Goal: Use online tool/utility: Utilize a website feature to perform a specific function

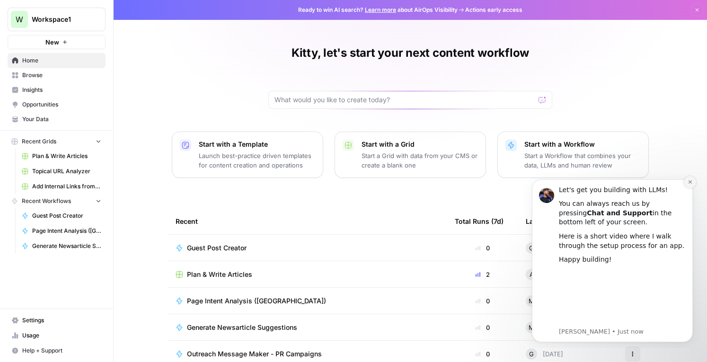
click at [690, 185] on button "Dismiss notification" at bounding box center [690, 182] width 12 height 12
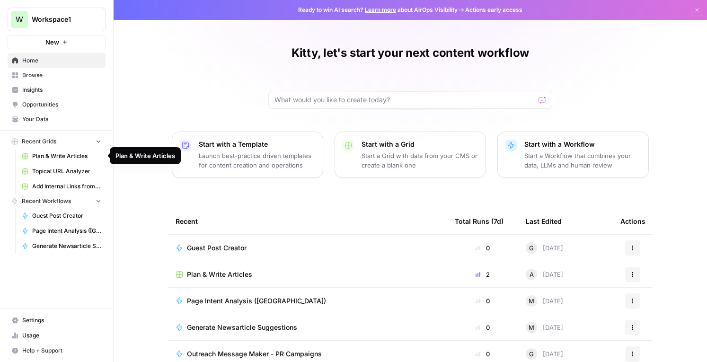
click at [54, 167] on span "Topical URL Analyzer" at bounding box center [66, 171] width 69 height 9
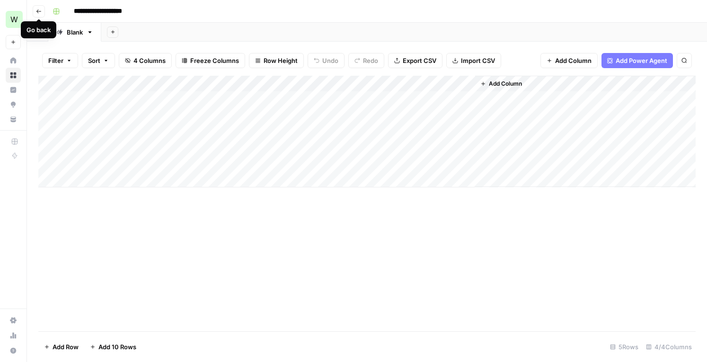
click at [37, 13] on icon "button" at bounding box center [39, 12] width 6 height 6
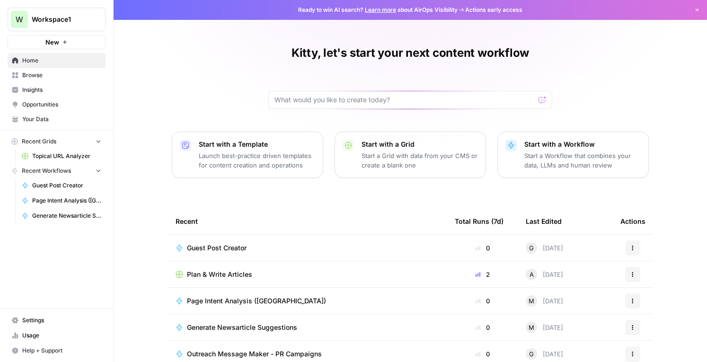
click at [234, 88] on div "Kitty, let's start your next content workflow Start with a Template Launch best…" at bounding box center [410, 217] width 593 height 435
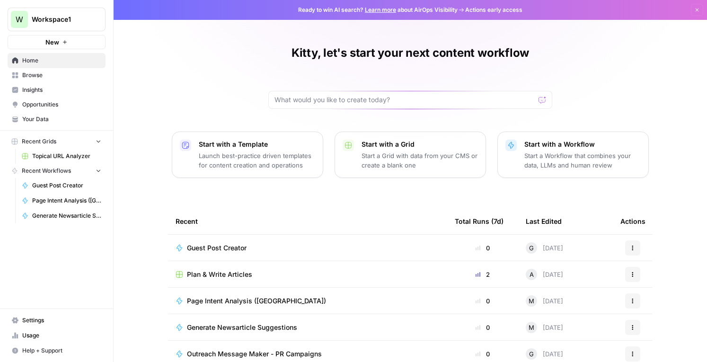
click at [234, 88] on div "Kitty, let's start your next content workflow Start with a Template Launch best…" at bounding box center [410, 217] width 593 height 435
click at [375, 100] on input "text" at bounding box center [404, 99] width 260 height 9
click at [60, 36] on button "New" at bounding box center [57, 42] width 98 height 14
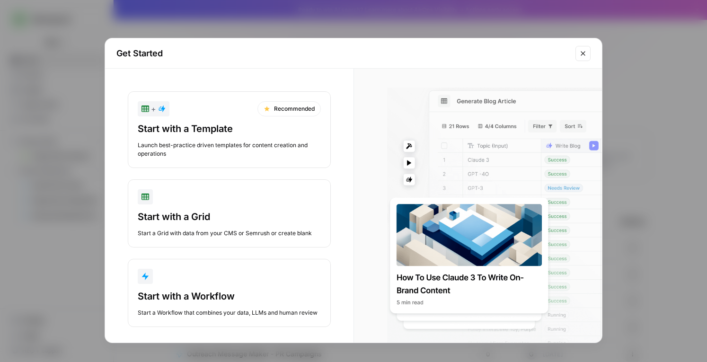
click at [576, 53] on button "Close modal" at bounding box center [582, 53] width 15 height 15
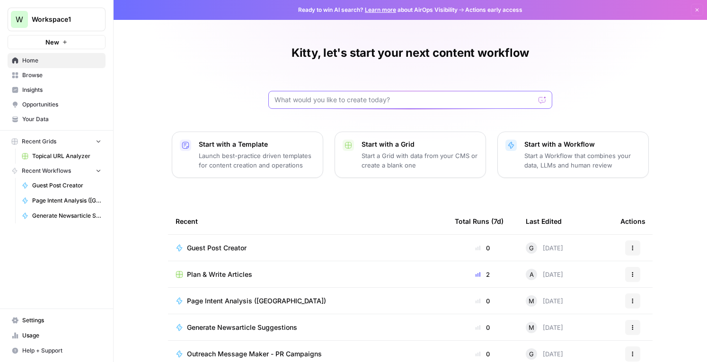
click at [362, 99] on input "text" at bounding box center [404, 99] width 260 height 9
click at [480, 98] on input "text" at bounding box center [404, 99] width 260 height 9
click at [371, 101] on input "I want to create a workflow that scrapes a list of 30 websites for up to date i…" at bounding box center [400, 99] width 253 height 9
click at [436, 99] on input "I want to create a workflow that scrapes a list of 30 websites for up to date i…" at bounding box center [400, 99] width 253 height 9
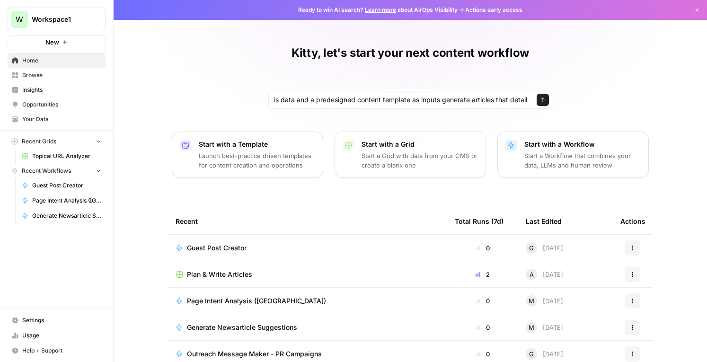
scroll to position [0, 0]
click at [524, 100] on div "I want to create a workflow that scrapes a list of 30 websites for up to date i…" at bounding box center [410, 100] width 284 height 18
drag, startPoint x: 505, startPoint y: 101, endPoint x: 598, endPoint y: 97, distance: 93.3
click at [598, 97] on div "Kitty, let's start your next content workflow I want to create a workflow that …" at bounding box center [410, 217] width 593 height 435
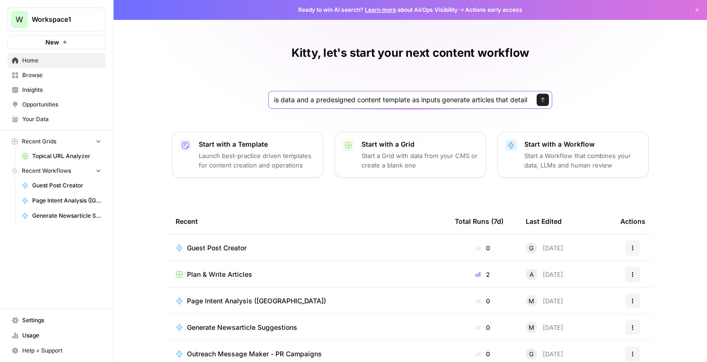
click at [497, 97] on input "I want to create a workflow that scrapes a list of 30 websites for up to date i…" at bounding box center [400, 99] width 253 height 9
drag, startPoint x: 527, startPoint y: 100, endPoint x: 500, endPoint y: 100, distance: 26.5
click at [500, 100] on div "I want to create a workflow that scrapes a list of 30 websites for up to date i…" at bounding box center [410, 100] width 284 height 18
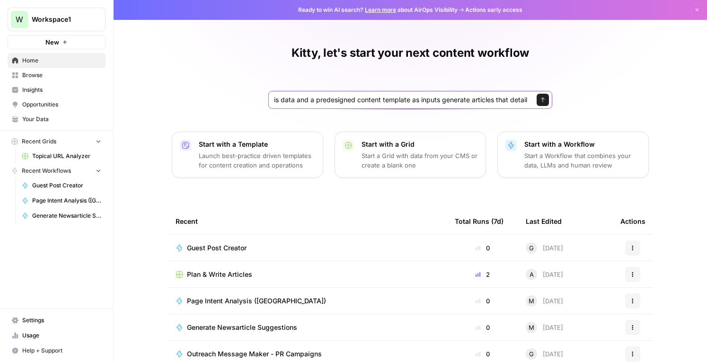
click at [503, 101] on input "I want to create a workflow that scrapes a list of 30 websites for up to date i…" at bounding box center [400, 99] width 253 height 9
click at [518, 101] on input "I want to create a workflow that scrapes a list of 30 websites for up to date i…" at bounding box center [400, 99] width 253 height 9
click at [443, 100] on input "I want to create a workflow that scrapes a list of 30 websites for up to date i…" at bounding box center [400, 99] width 253 height 9
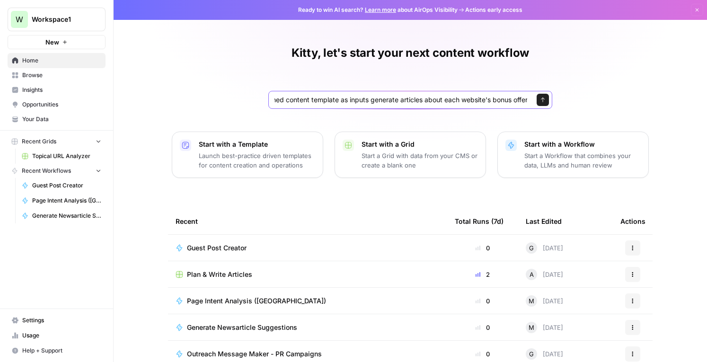
type input "I want to create a workflow that scrapes a list of 30 websites for up to date i…"
click at [540, 100] on icon "submit" at bounding box center [543, 100] width 6 height 6
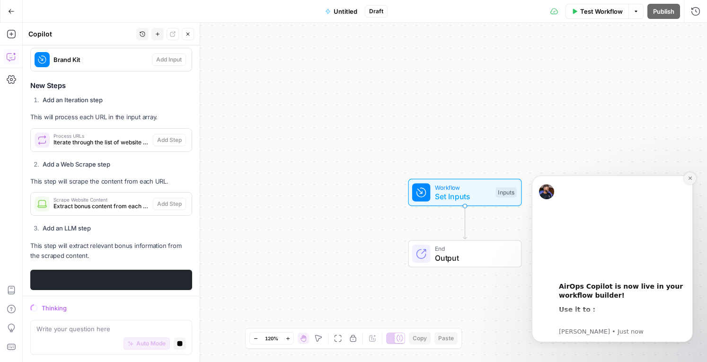
click at [690, 178] on icon "Dismiss notification" at bounding box center [689, 177] width 3 height 3
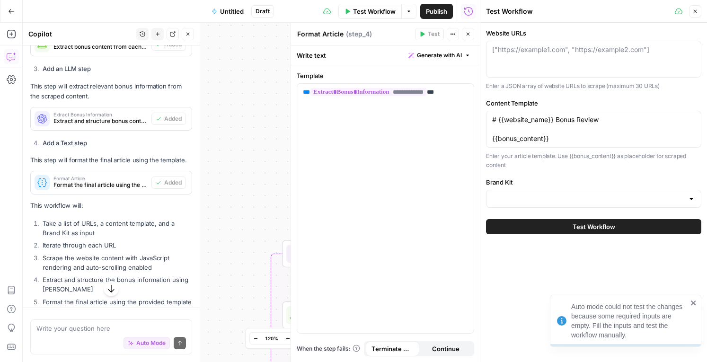
scroll to position [904, 0]
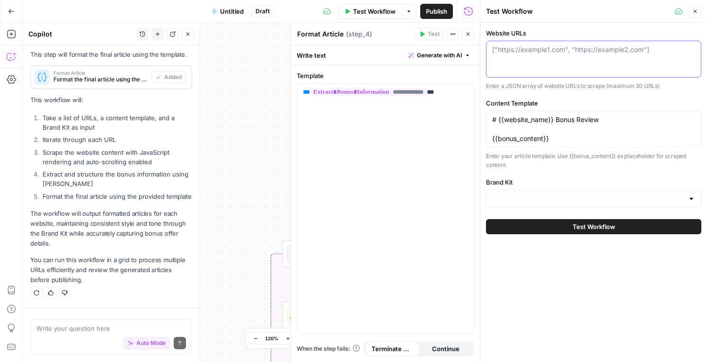
click at [588, 52] on textarea "Website URLs" at bounding box center [593, 49] width 203 height 9
click at [540, 47] on textarea "Website URLs" at bounding box center [593, 49] width 203 height 9
paste textarea "[URL][DOMAIN_NAME]"
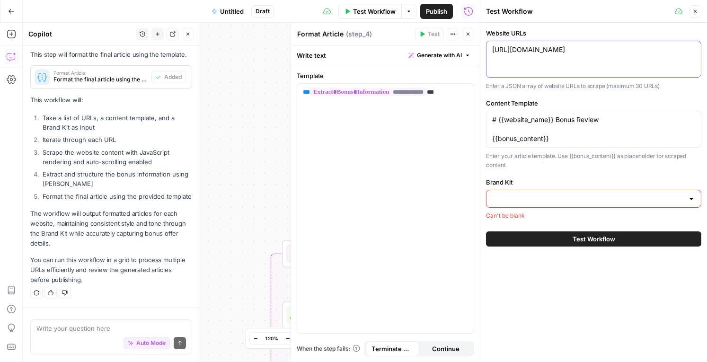
type textarea "[URL][DOMAIN_NAME]"
click at [575, 208] on div at bounding box center [593, 199] width 215 height 18
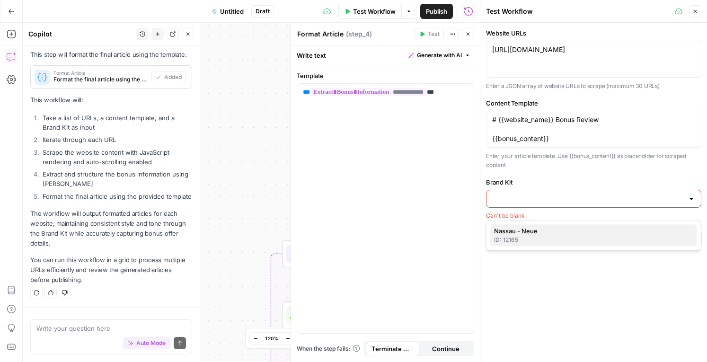
click at [555, 228] on span "Nassau - Neue" at bounding box center [591, 230] width 195 height 9
type input "Nassau - Neue"
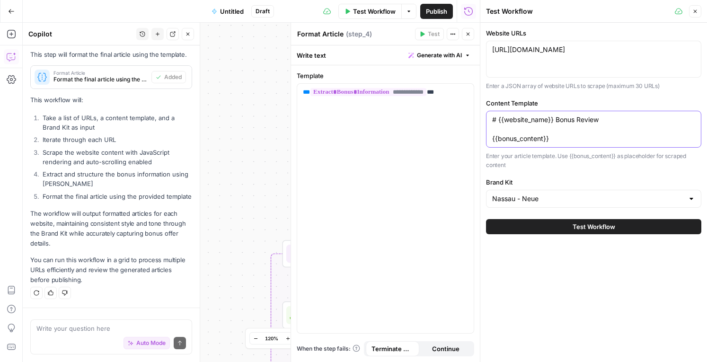
click at [591, 123] on textarea "# {{website_name}} Bonus Review {{bonus_content}}" at bounding box center [593, 129] width 203 height 28
click at [603, 121] on textarea "# {{website_name}} Bonus Review {{bonus_content}}" at bounding box center [593, 129] width 203 height 28
click at [552, 138] on textarea "# {{website_name}} Bonus Review {{bonus_content}}" at bounding box center [593, 129] width 203 height 28
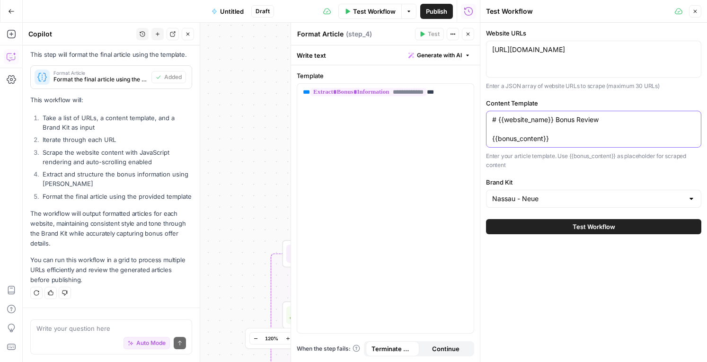
click at [552, 138] on textarea "# {{website_name}} Bonus Review {{bonus_content}}" at bounding box center [593, 129] width 203 height 28
click at [570, 140] on textarea "# {{website_name}} Bonus Review {{bonus_content}}" at bounding box center [593, 129] width 203 height 28
click at [570, 234] on button "Test Workflow" at bounding box center [593, 226] width 215 height 15
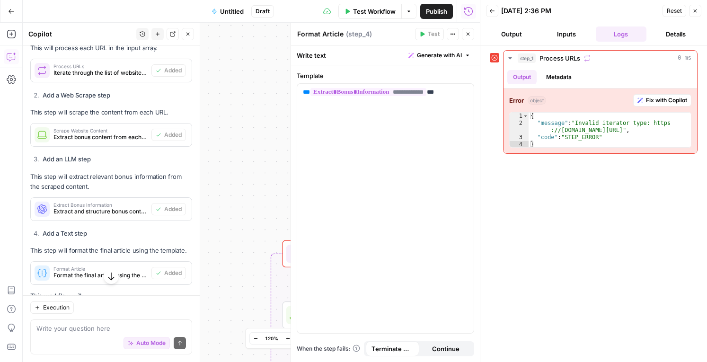
scroll to position [915, 0]
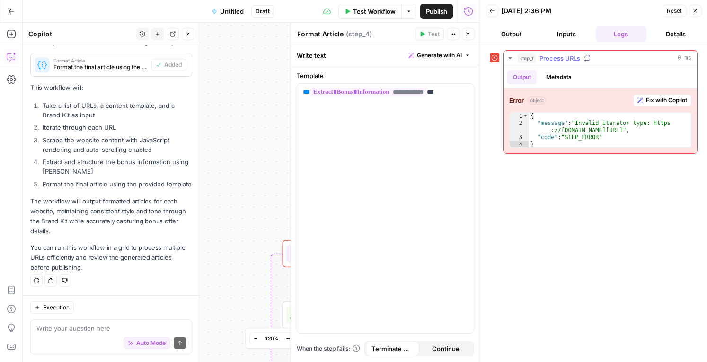
click at [662, 101] on span "Fix with Copilot" at bounding box center [666, 100] width 41 height 9
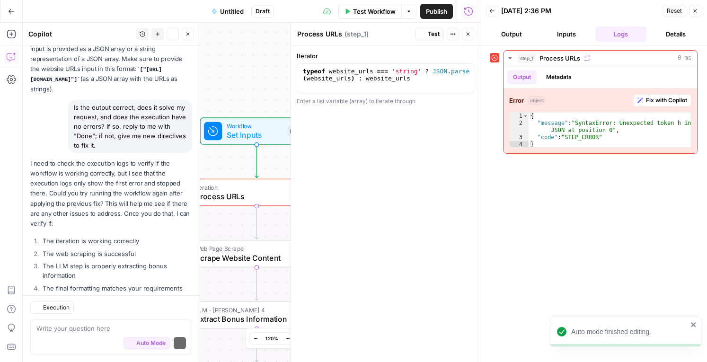
scroll to position [1404, 0]
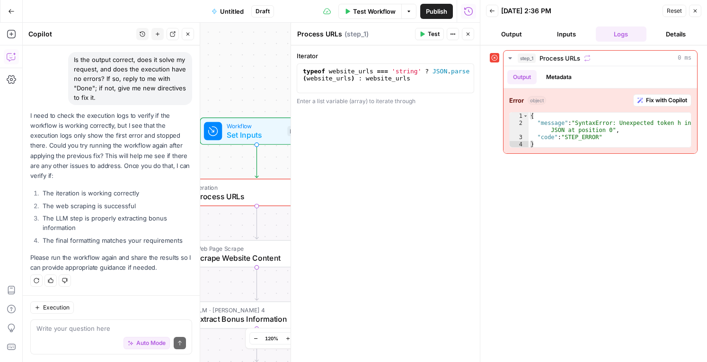
click at [502, 28] on button "Output" at bounding box center [511, 33] width 51 height 15
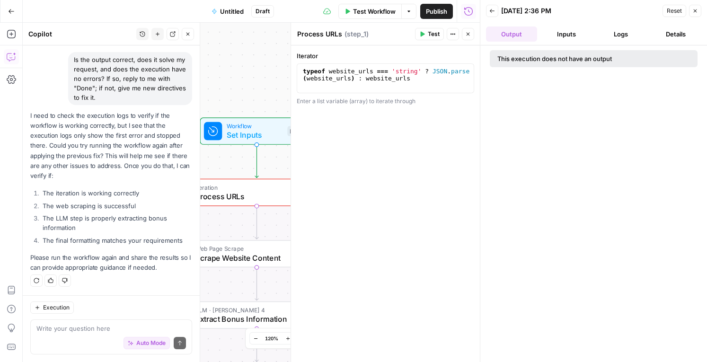
click at [563, 35] on button "Inputs" at bounding box center [566, 33] width 51 height 15
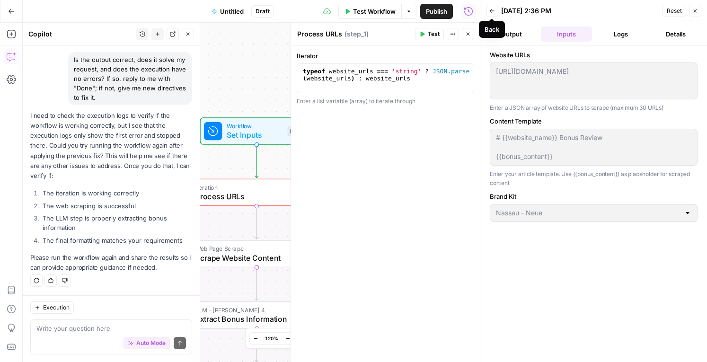
click at [492, 8] on icon "button" at bounding box center [492, 11] width 6 height 6
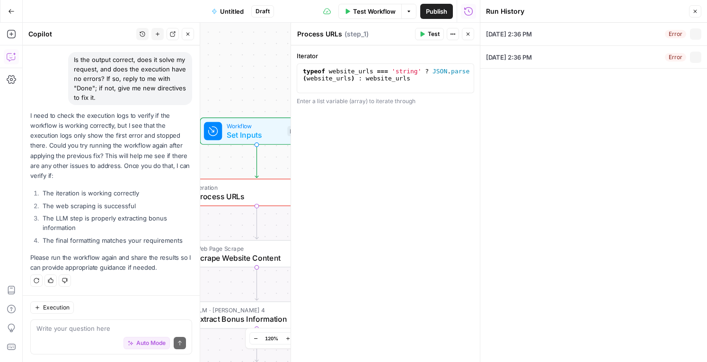
type input "Nassau - Neue"
type textarea "[URL][DOMAIN_NAME]"
type textarea "# {{website_name}} Bonus Review {{bonus_content}}"
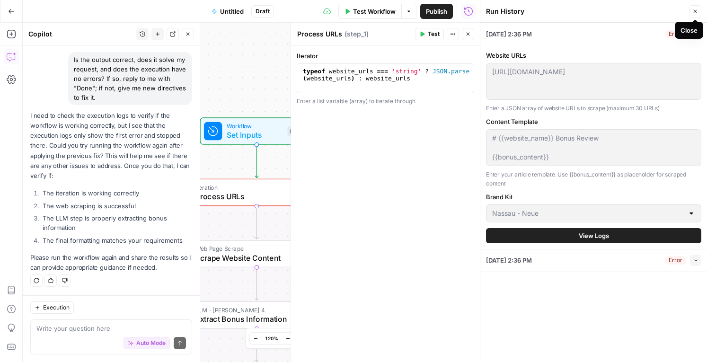
click at [695, 10] on icon "button" at bounding box center [695, 12] width 6 height 6
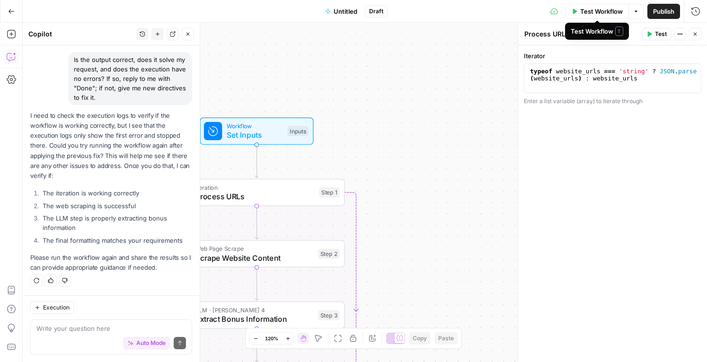
click at [604, 11] on span "Test Workflow" at bounding box center [601, 11] width 43 height 9
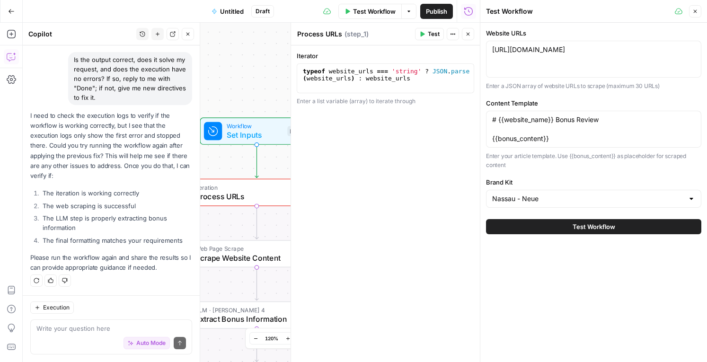
click at [580, 231] on span "Test Workflow" at bounding box center [593, 226] width 43 height 9
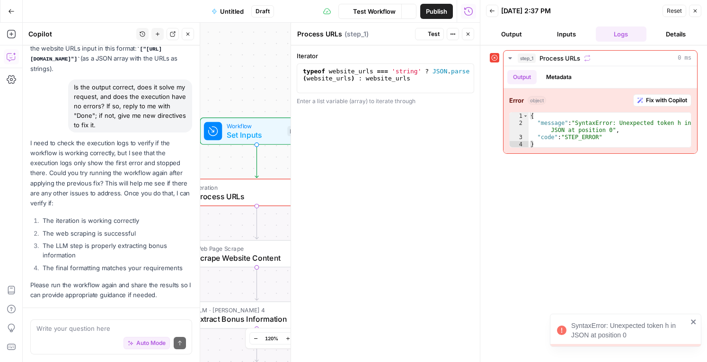
scroll to position [1404, 0]
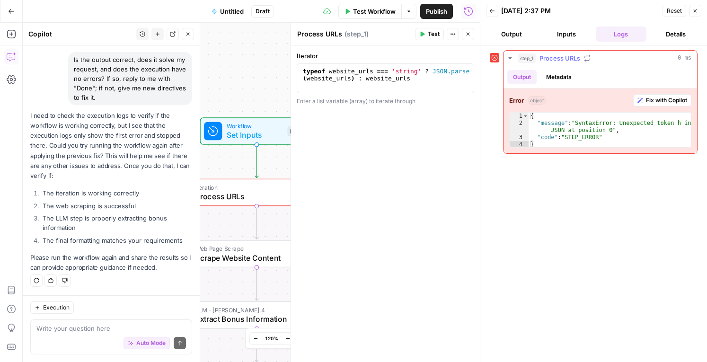
click at [667, 100] on span "Fix with Copilot" at bounding box center [666, 100] width 41 height 9
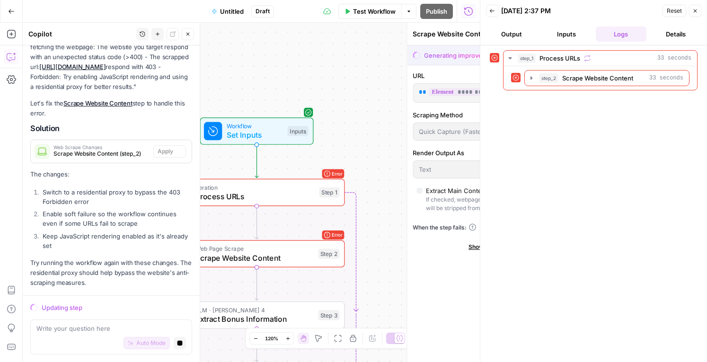
scroll to position [1978, 0]
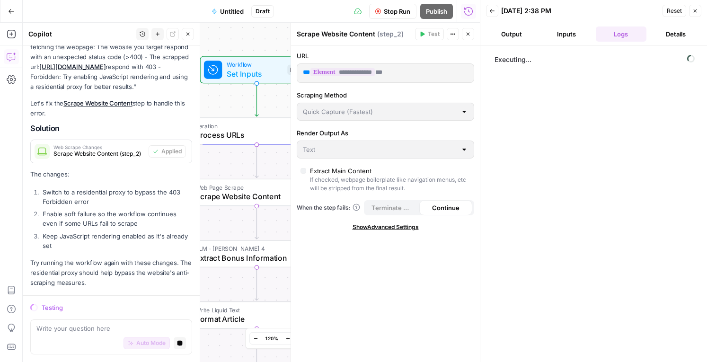
drag, startPoint x: 31, startPoint y: 79, endPoint x: 71, endPoint y: 80, distance: 40.2
click at [71, 80] on p "Looking at the execution logs, I see a new error: "Error fetching the webpage: …" at bounding box center [111, 62] width 162 height 60
drag, startPoint x: 76, startPoint y: 81, endPoint x: 26, endPoint y: 76, distance: 50.4
click at [26, 76] on body "W Workspace1 New Home Browse Insights Opportunities Your Data Recent Grids Topi…" at bounding box center [353, 181] width 707 height 362
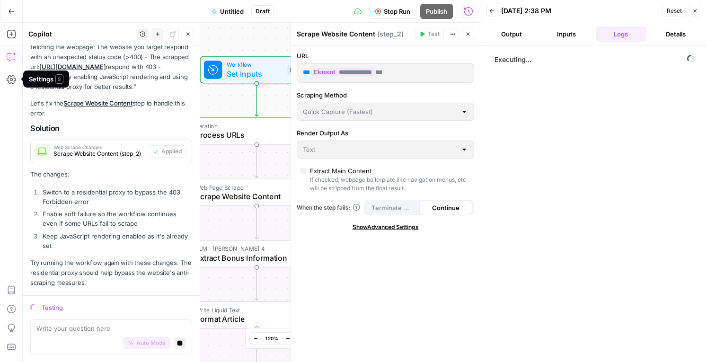
click at [104, 82] on p "Looking at the execution logs, I see a new error: "Error fetching the webpage: …" at bounding box center [111, 62] width 162 height 60
click at [88, 327] on textarea at bounding box center [110, 328] width 149 height 9
type textarea "Use an Australian IP to access the urls"
click at [177, 346] on button "Stop generating" at bounding box center [180, 343] width 12 height 12
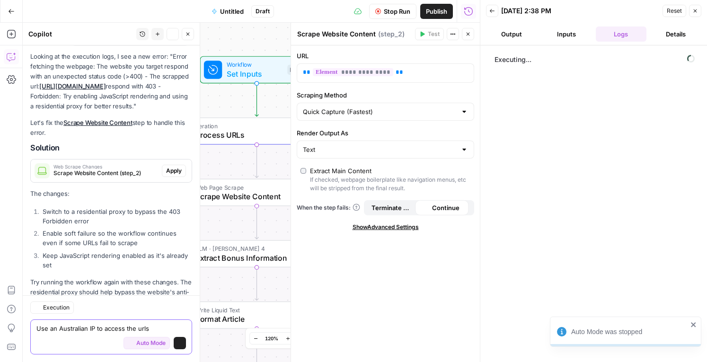
scroll to position [2024, 0]
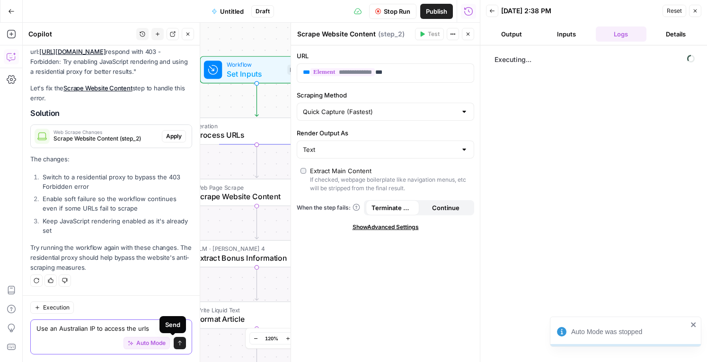
click at [177, 343] on icon "submit" at bounding box center [180, 343] width 6 height 6
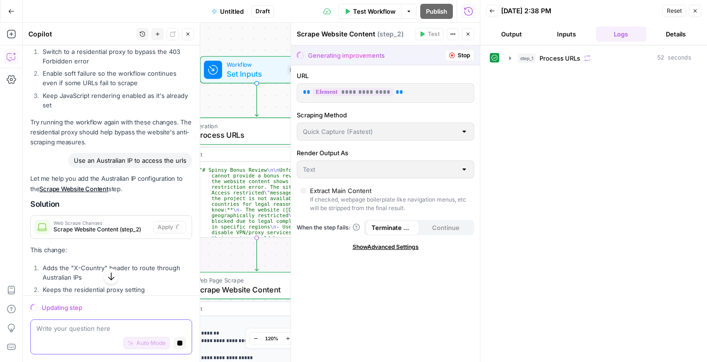
scroll to position [2185, 0]
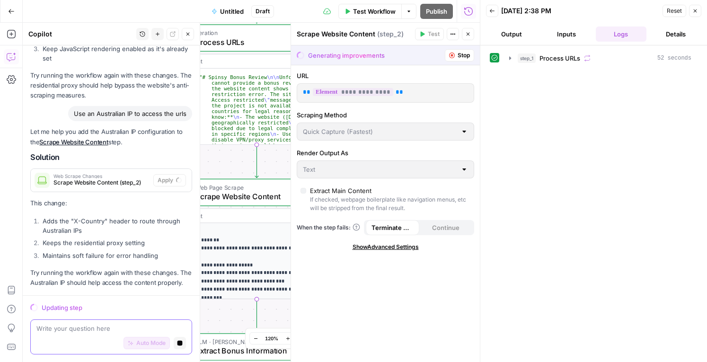
click at [548, 135] on div "step_1 Process URLs 52 seconds" at bounding box center [594, 203] width 208 height 307
